Goal: Transaction & Acquisition: Purchase product/service

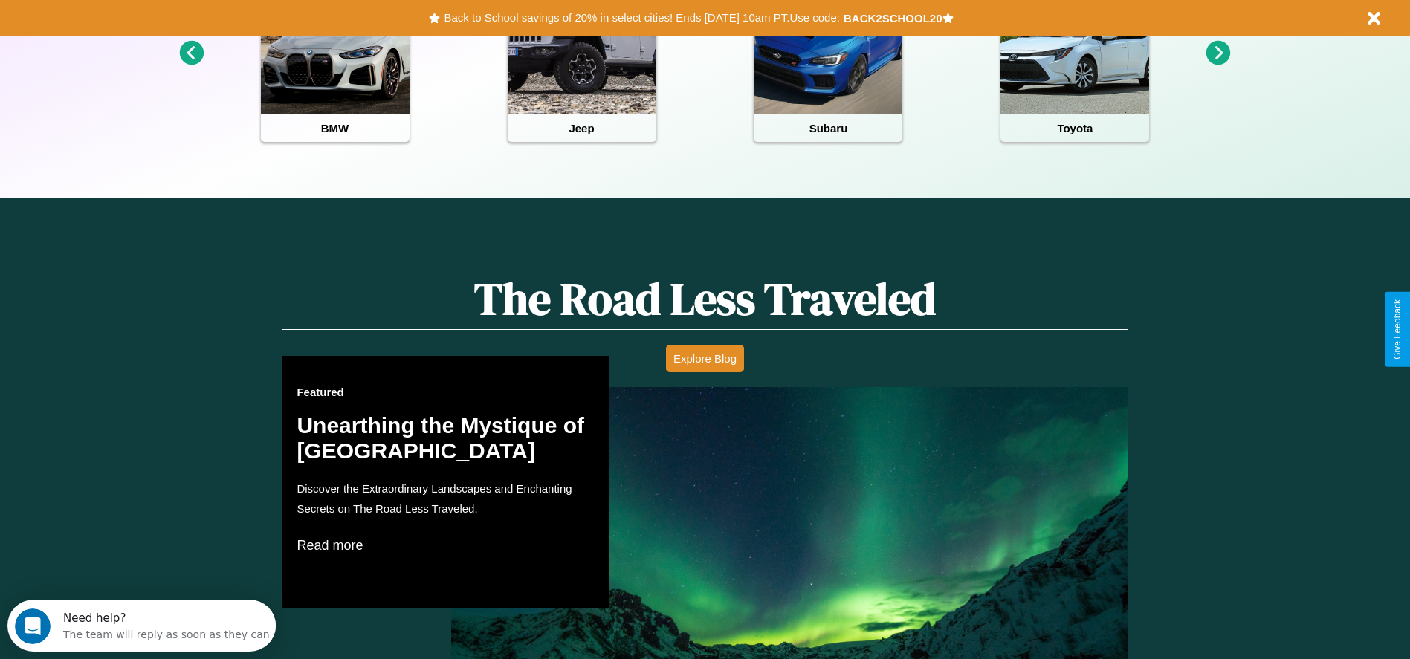
scroll to position [849, 0]
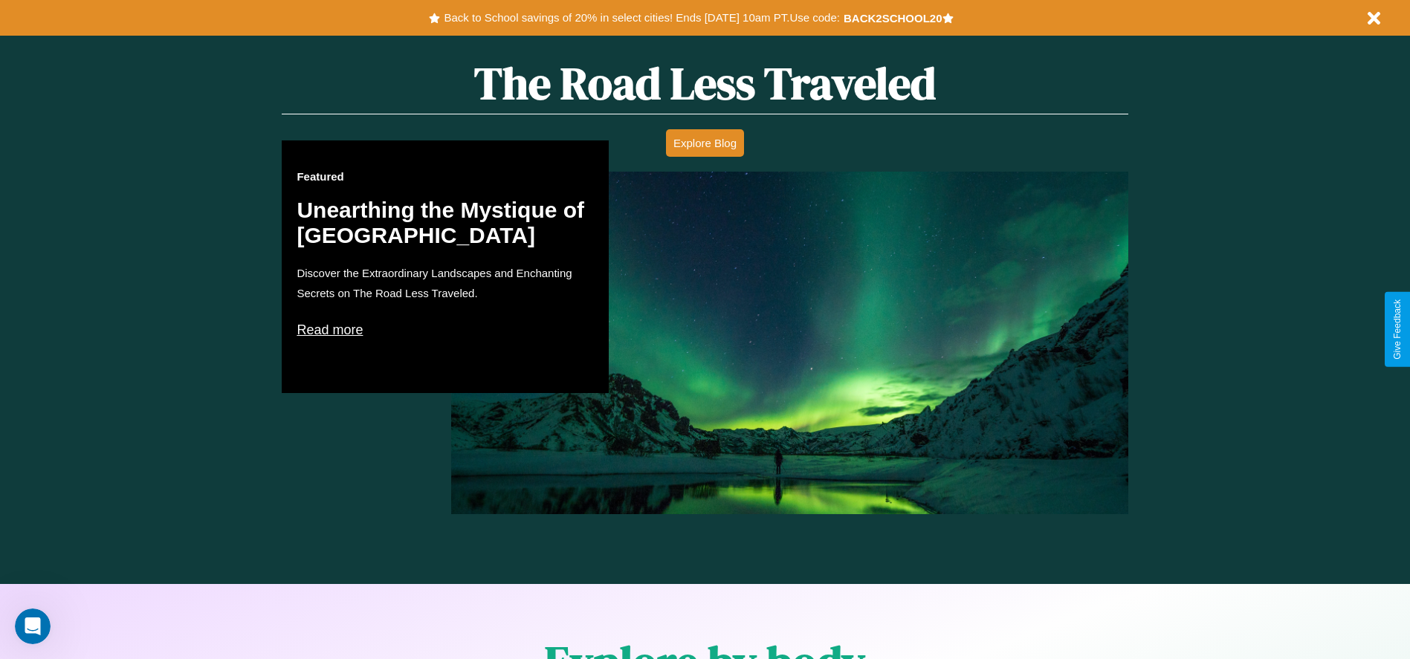
click at [445, 329] on p "Read more" at bounding box center [445, 330] width 297 height 24
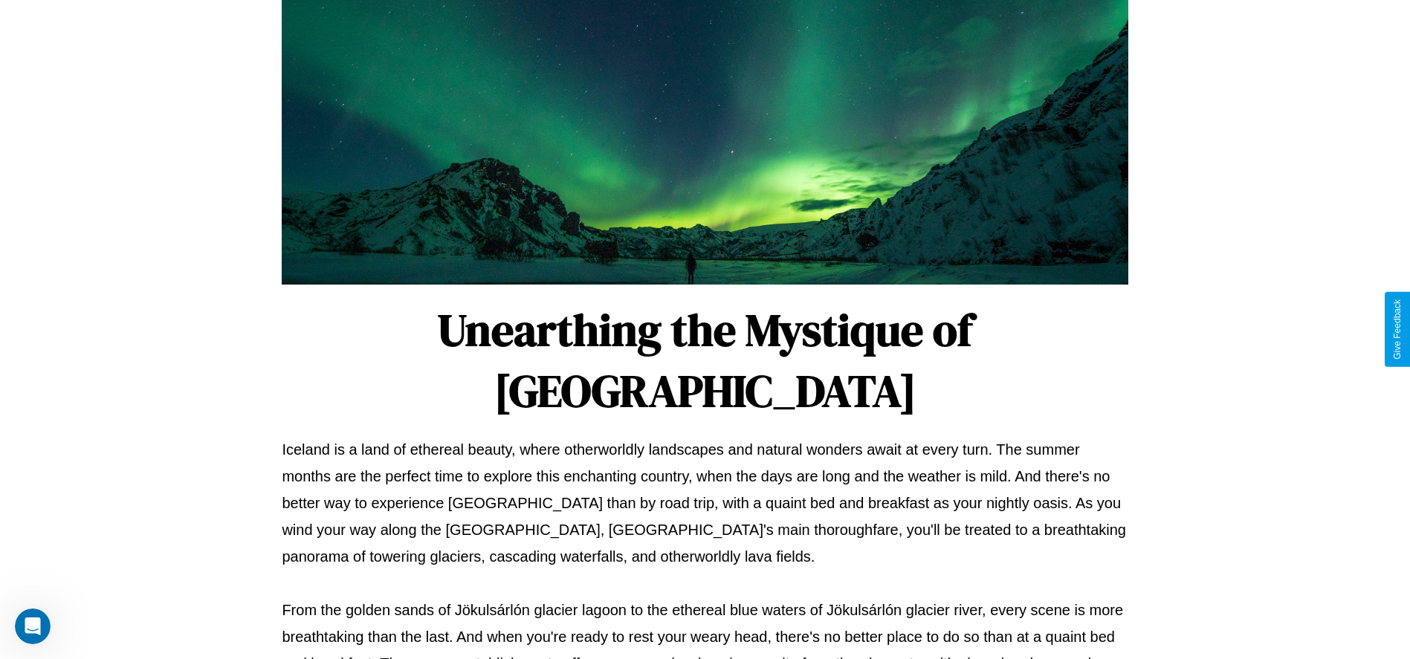
scroll to position [493, 0]
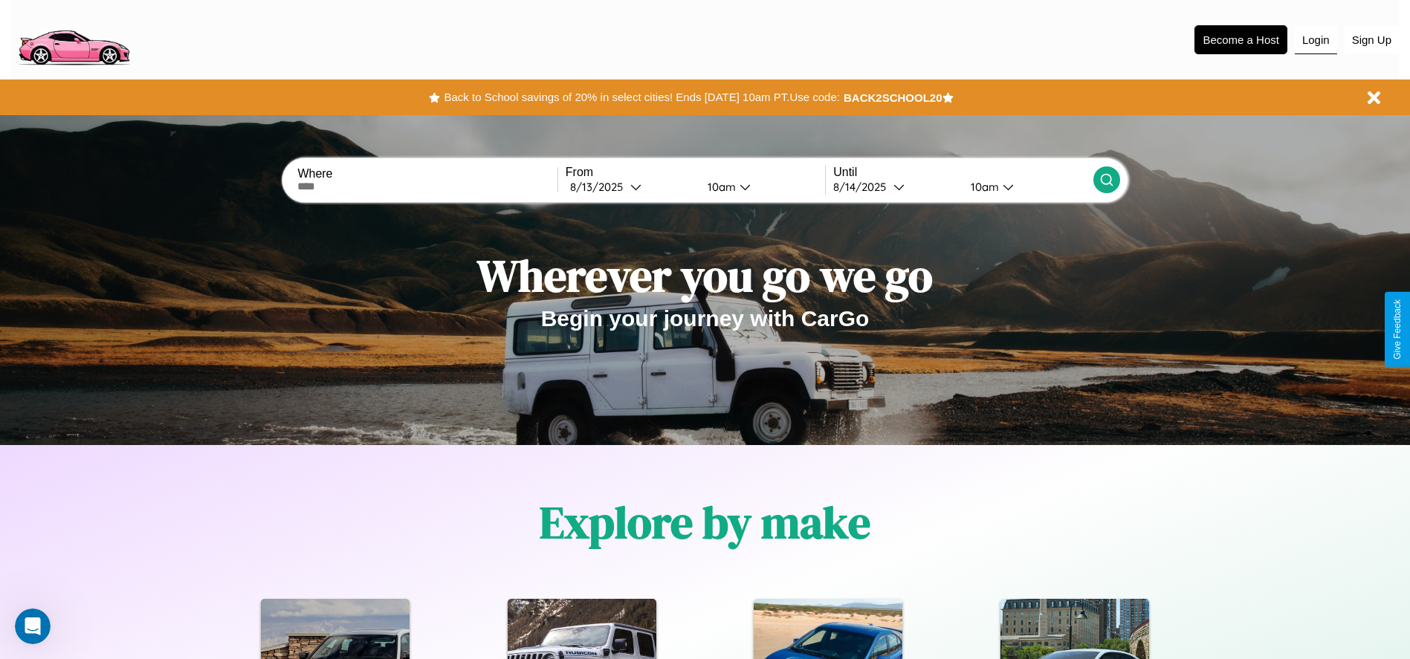
click at [1315, 39] on button "Login" at bounding box center [1316, 40] width 42 height 28
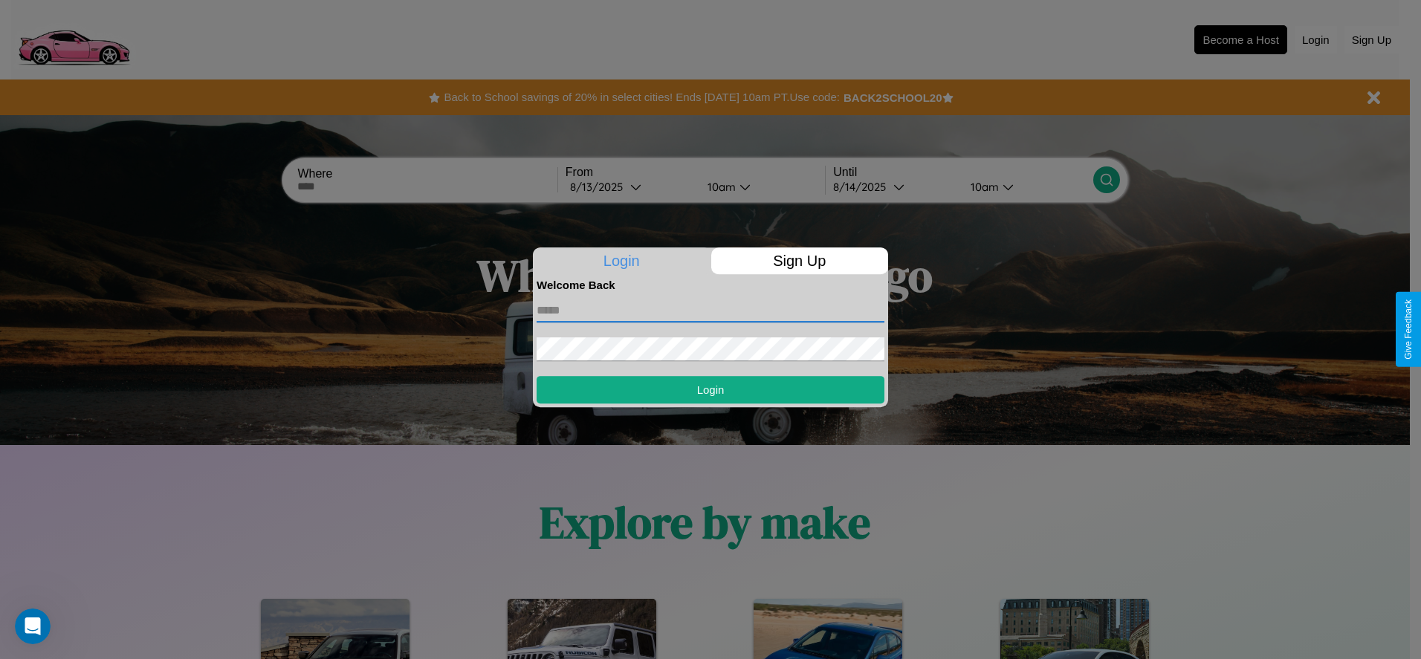
click at [710, 310] on input "text" at bounding box center [711, 311] width 348 height 24
type input "**********"
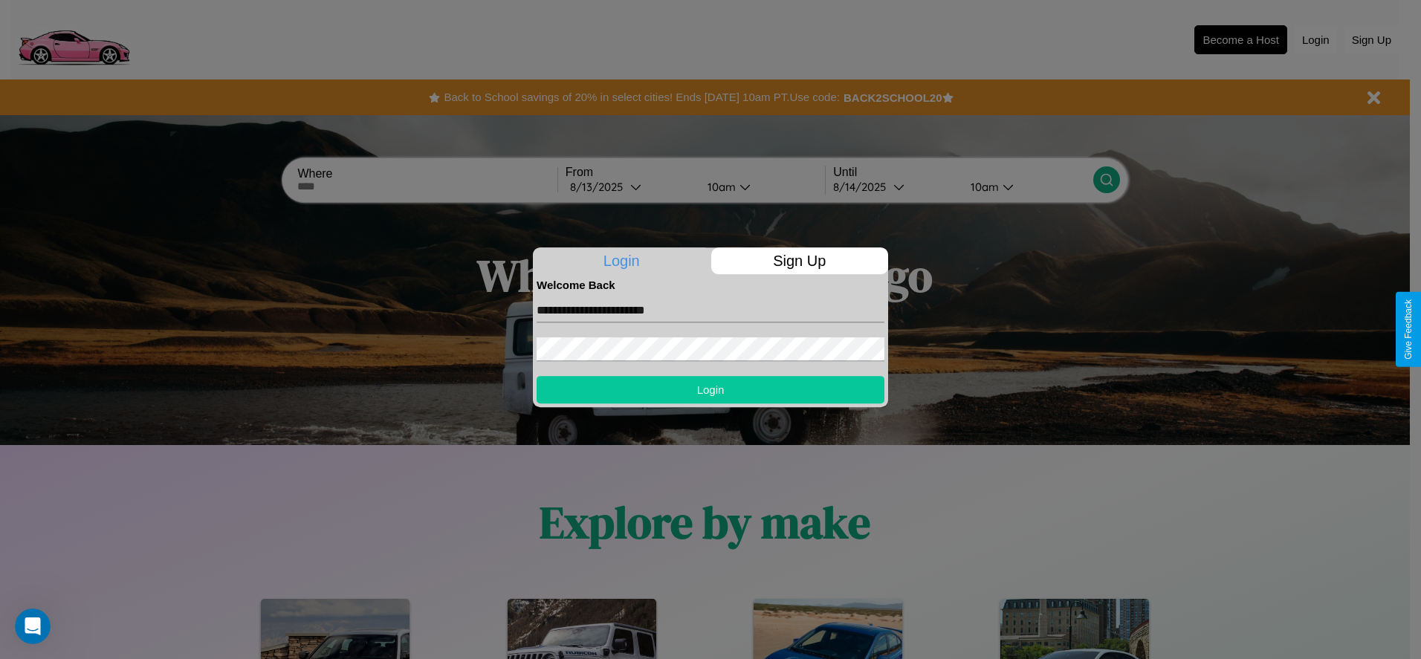
click at [710, 389] on button "Login" at bounding box center [711, 389] width 348 height 27
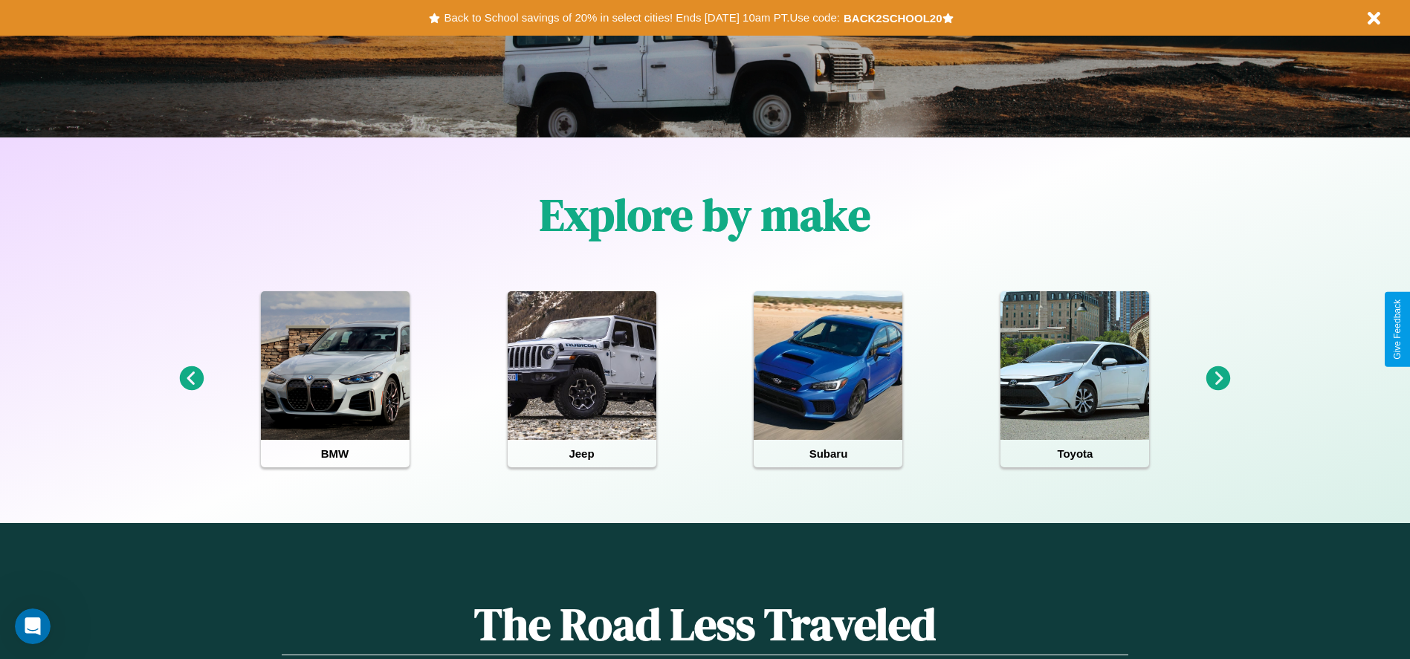
scroll to position [308, 0]
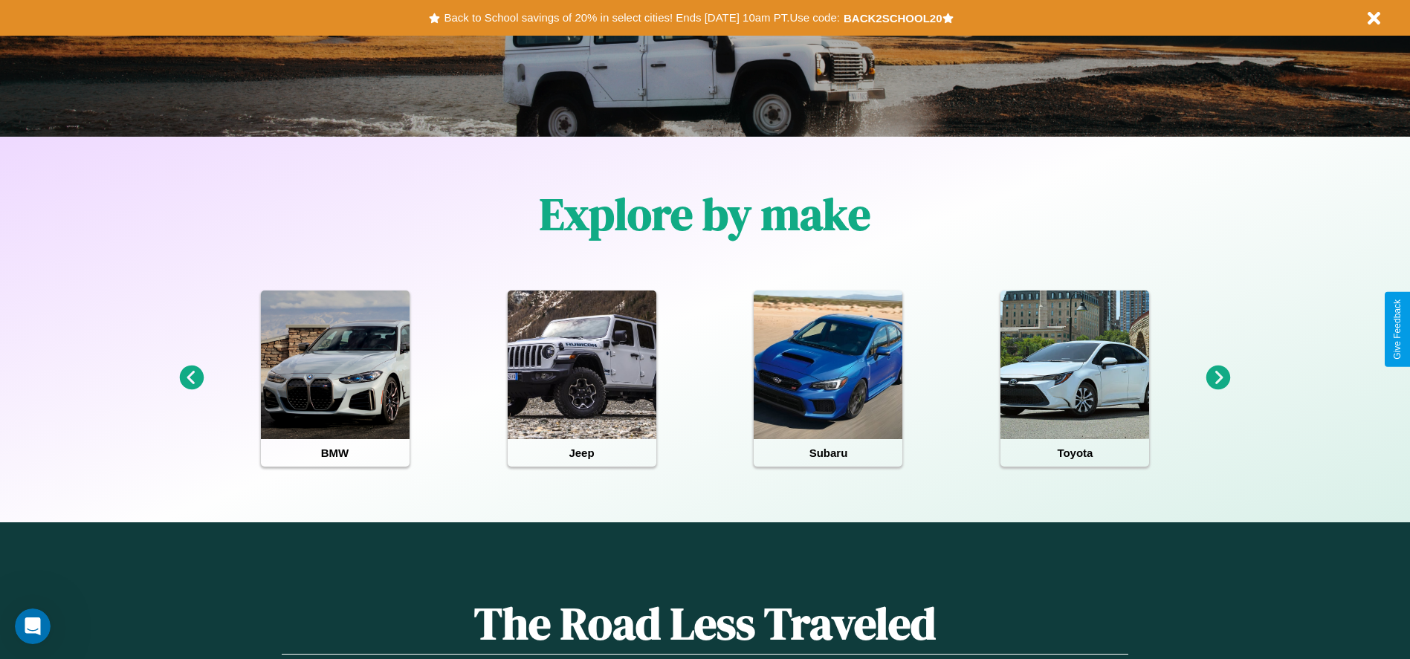
click at [1218, 378] on icon at bounding box center [1218, 378] width 25 height 25
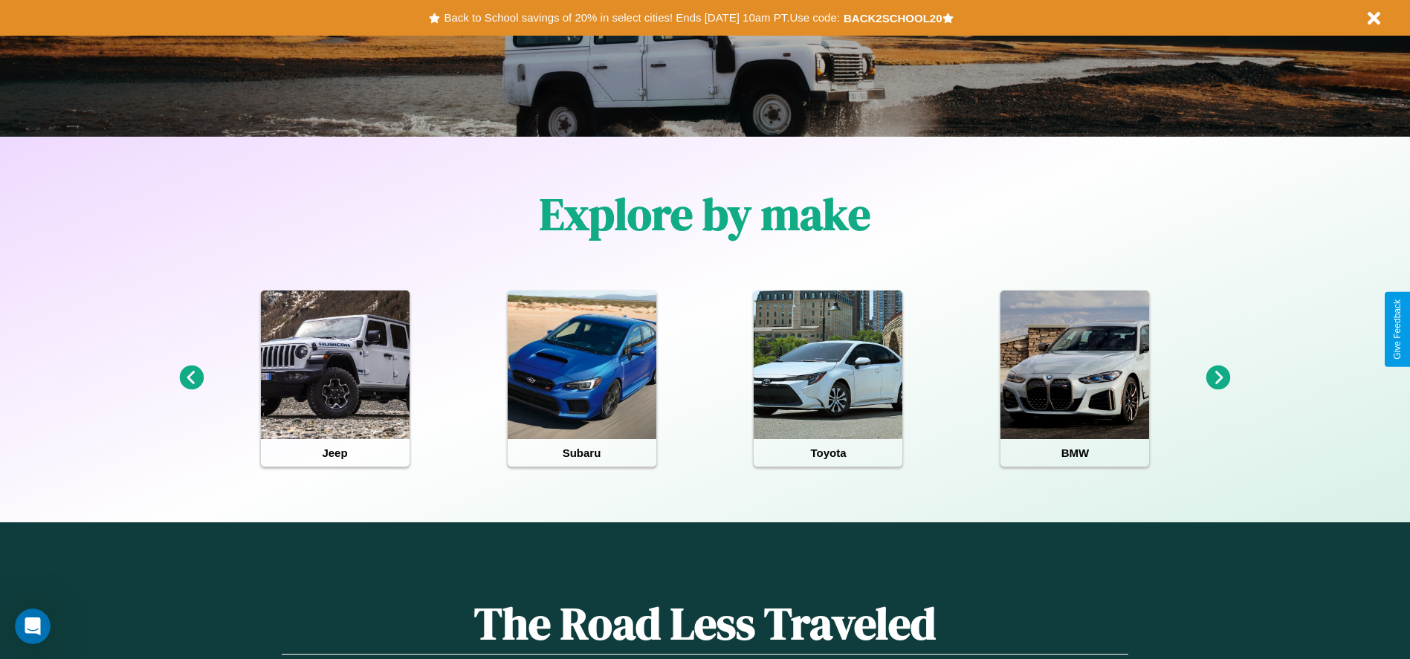
click at [1218, 378] on icon at bounding box center [1218, 378] width 25 height 25
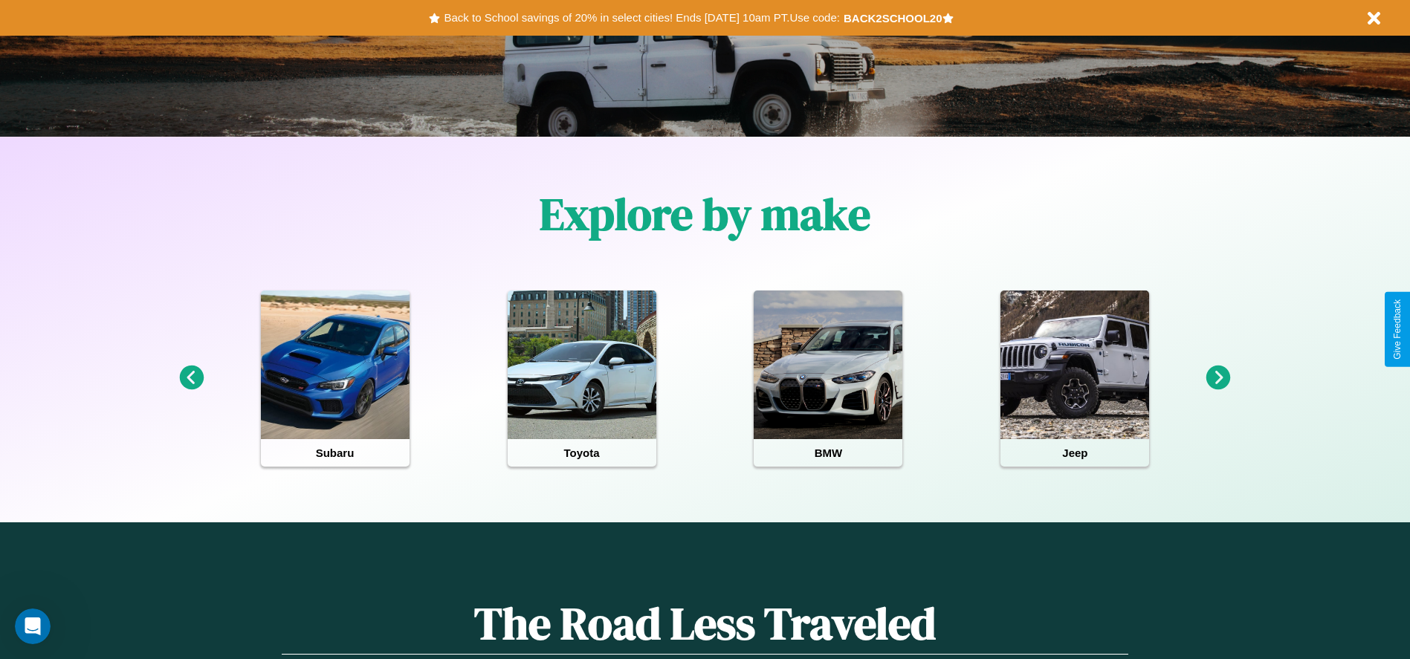
click at [1218, 378] on icon at bounding box center [1218, 378] width 25 height 25
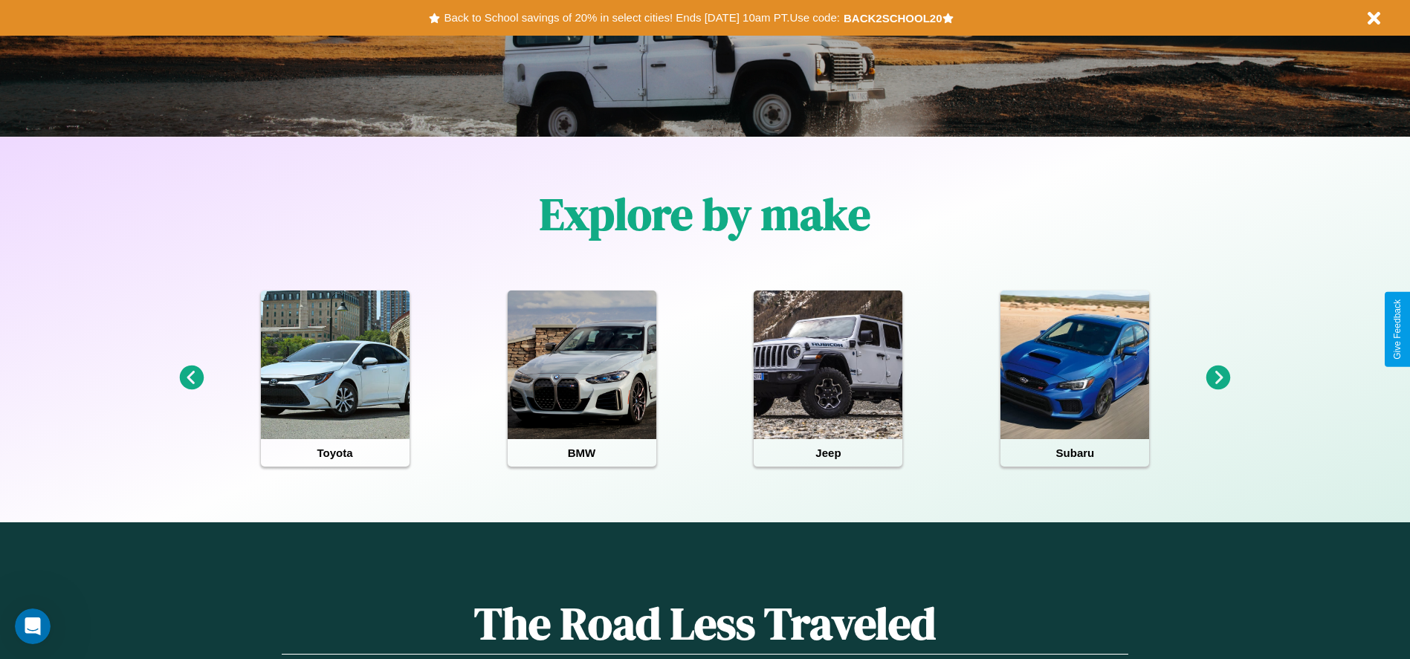
click at [1218, 378] on icon at bounding box center [1218, 378] width 25 height 25
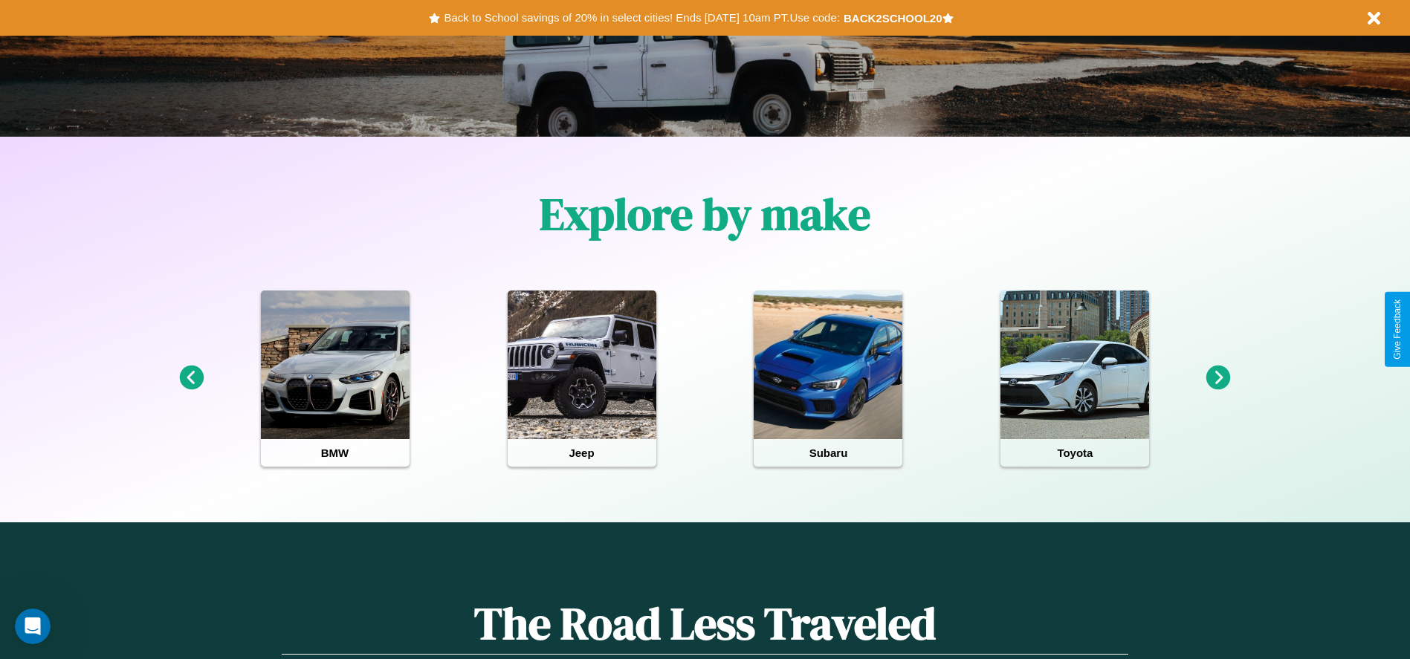
click at [1218, 378] on icon at bounding box center [1218, 378] width 25 height 25
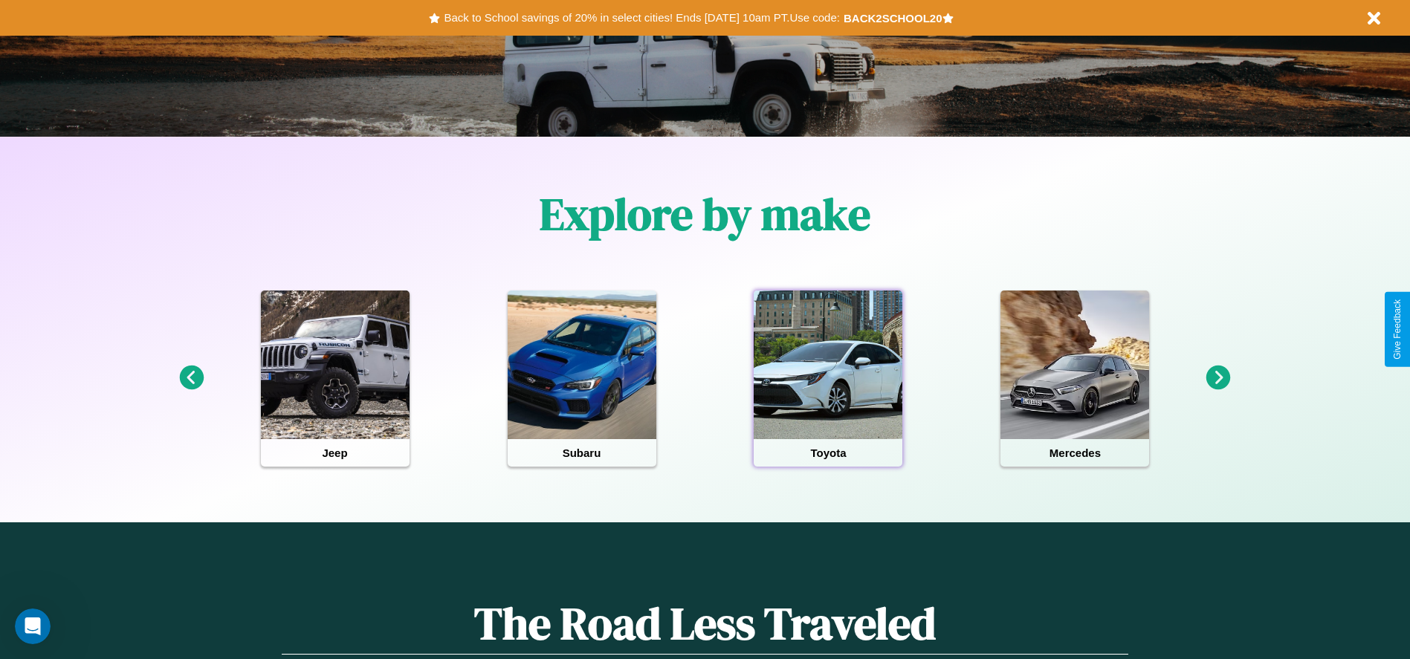
click at [828, 378] on div at bounding box center [828, 365] width 149 height 149
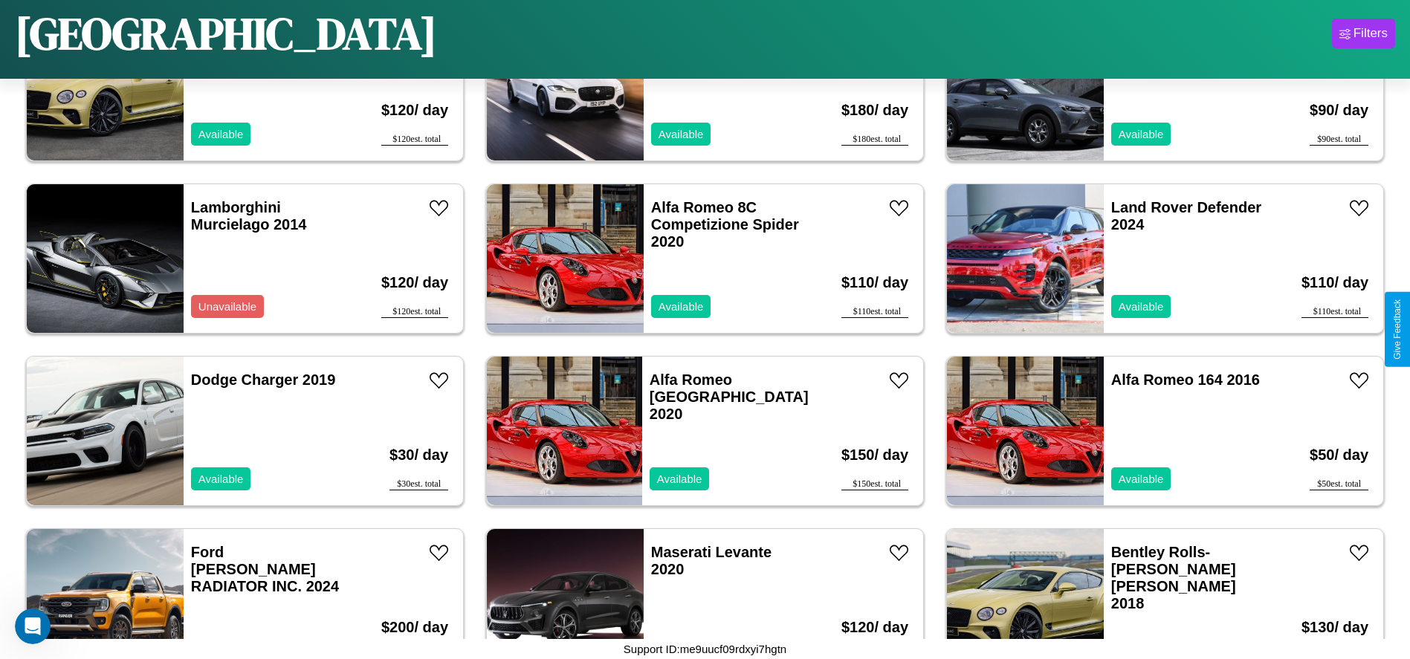
scroll to position [7235, 0]
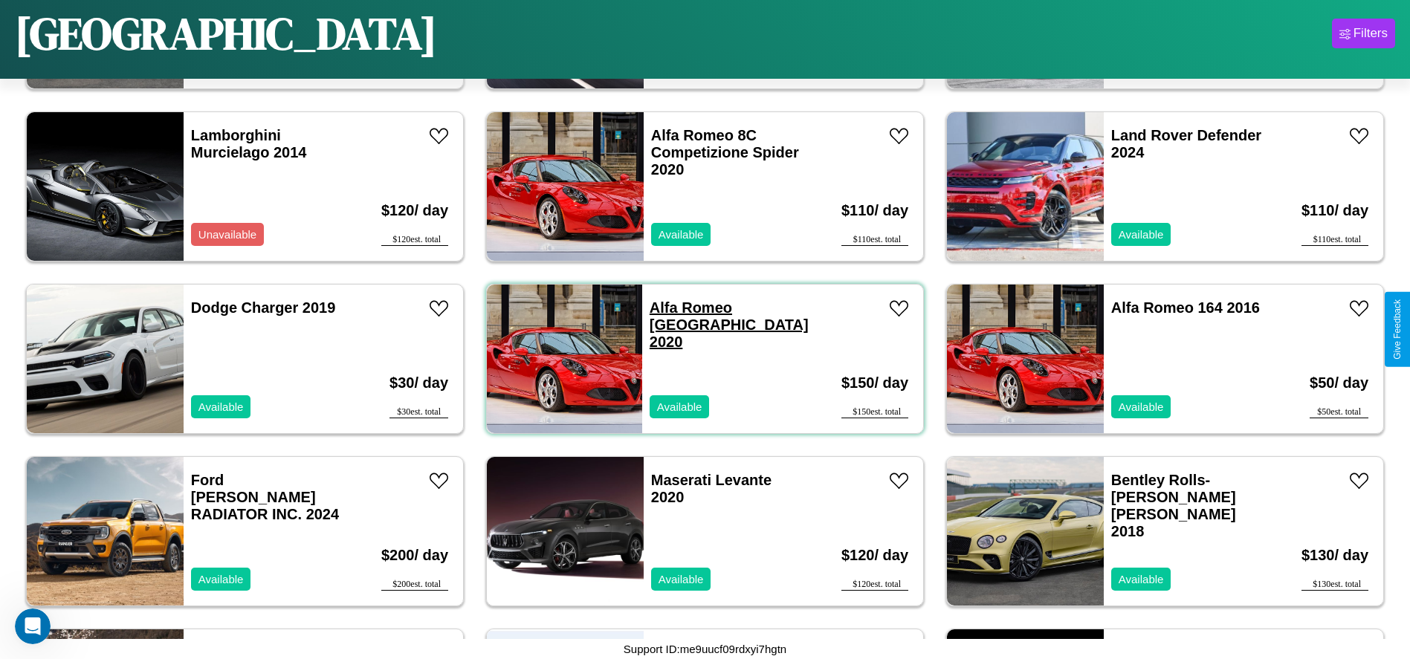
click at [687, 308] on link "Alfa Romeo Milano 2020" at bounding box center [729, 324] width 159 height 51
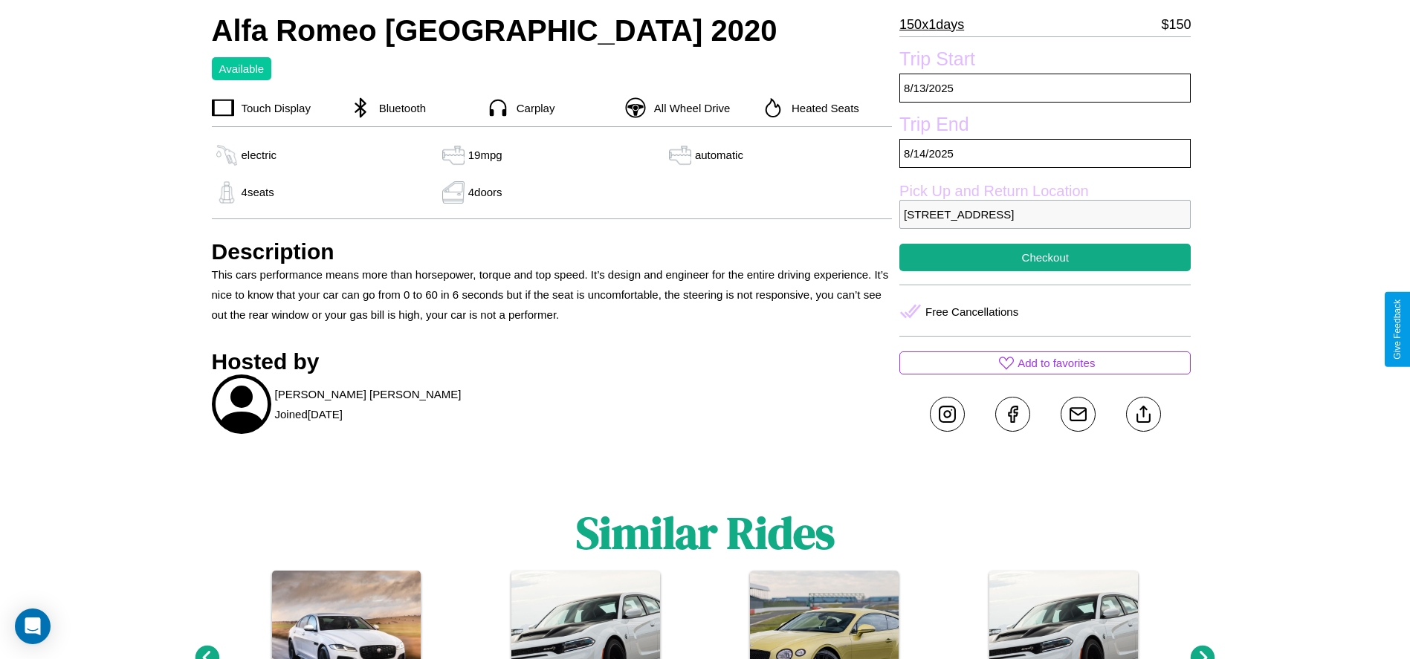
scroll to position [530, 0]
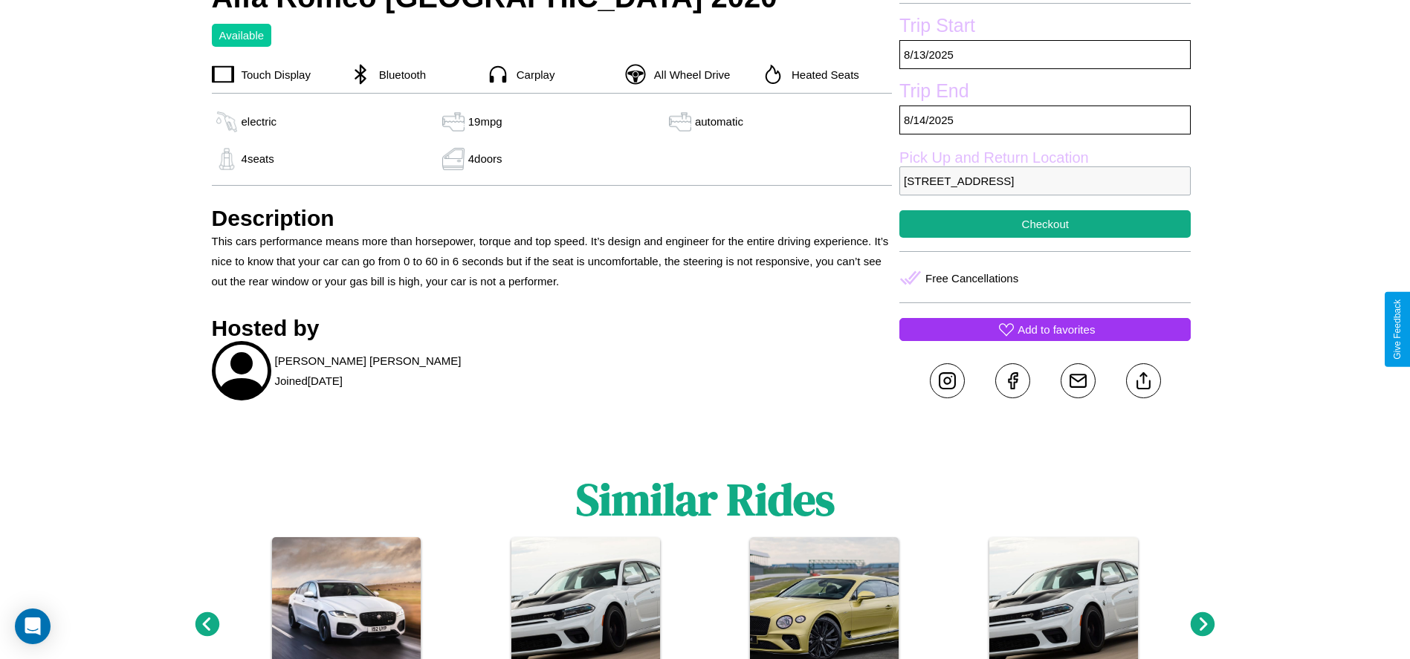
click at [1045, 329] on p "Add to favorites" at bounding box center [1055, 330] width 77 height 20
